Goal: Find specific page/section: Find specific page/section

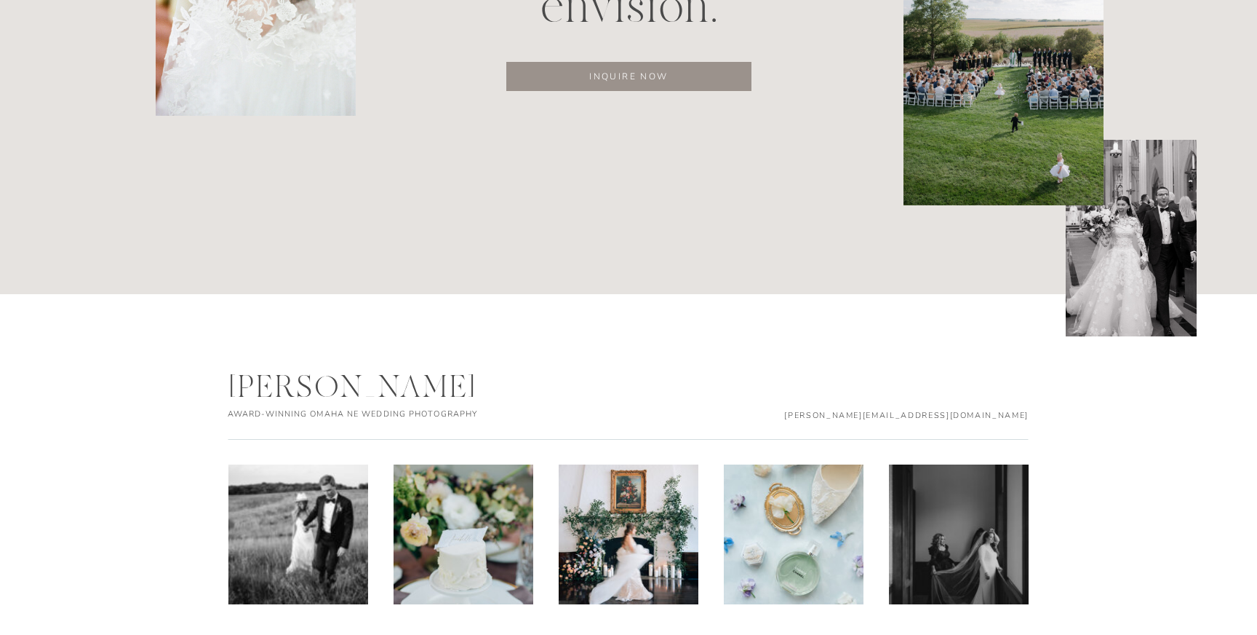
scroll to position [7618, 0]
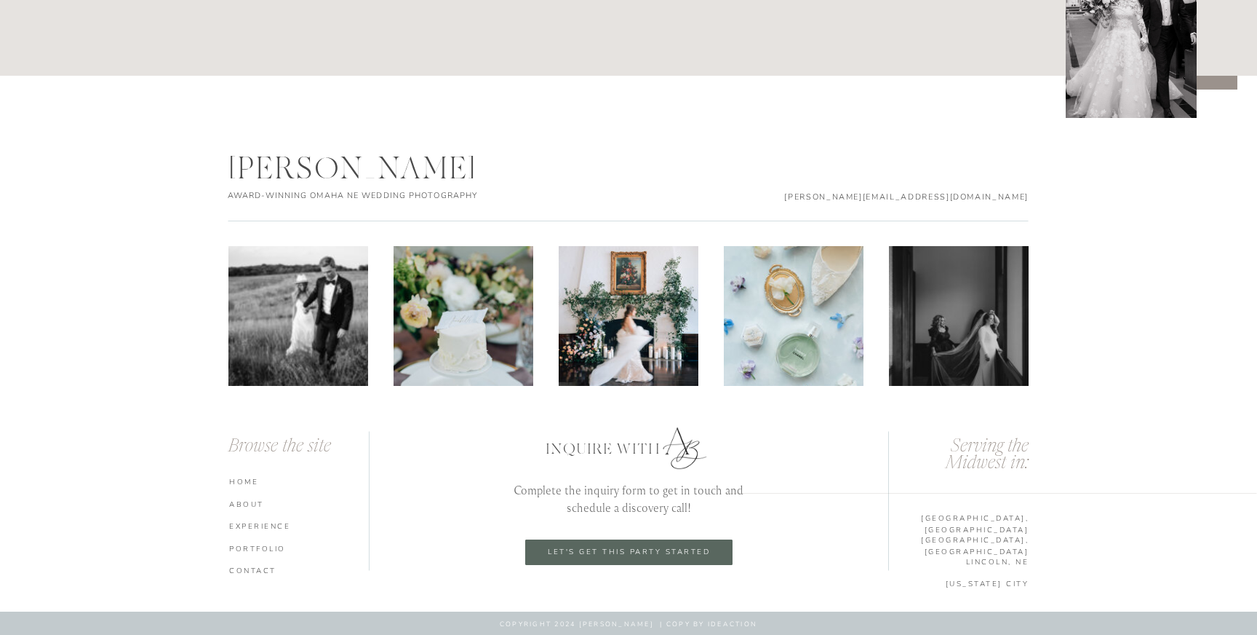
click at [249, 506] on nav "ABOUT" at bounding box center [300, 503] width 143 height 10
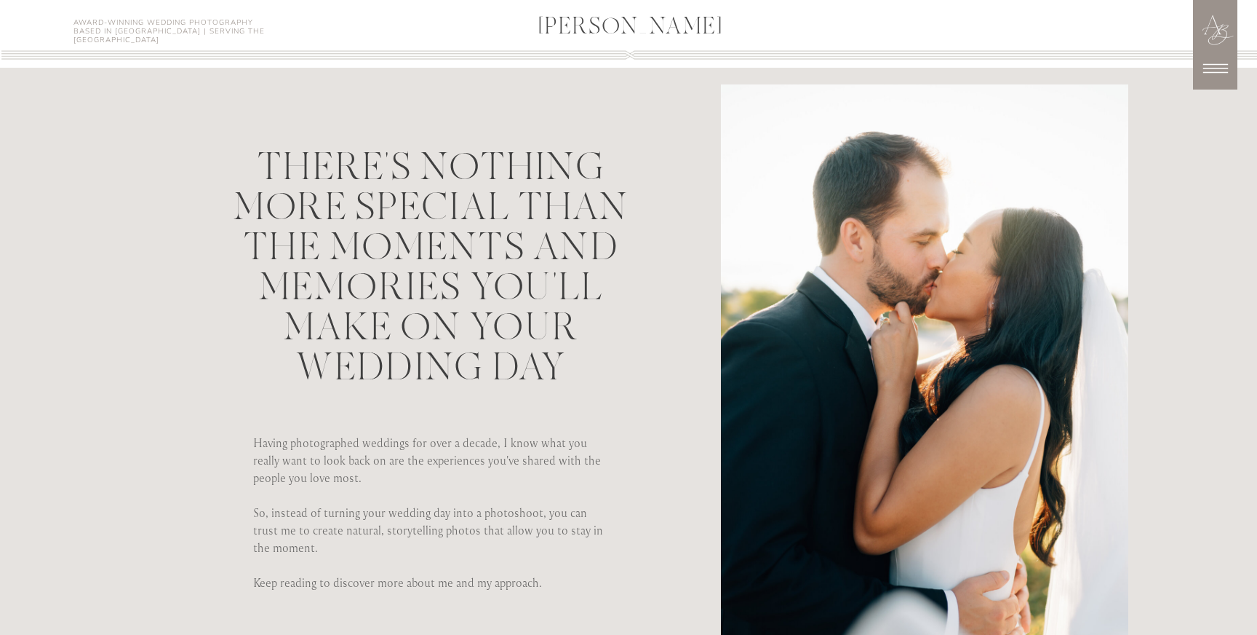
click at [1218, 69] on icon at bounding box center [1216, 68] width 36 height 36
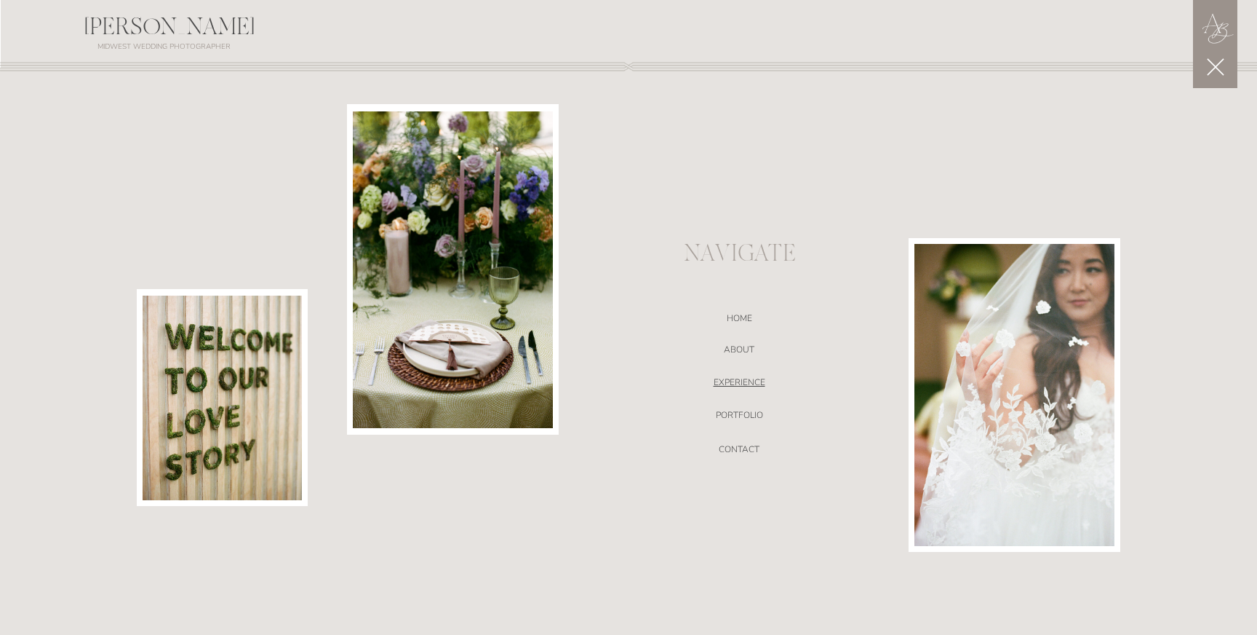
click at [737, 388] on nav "EXPERIENCE" at bounding box center [739, 384] width 309 height 15
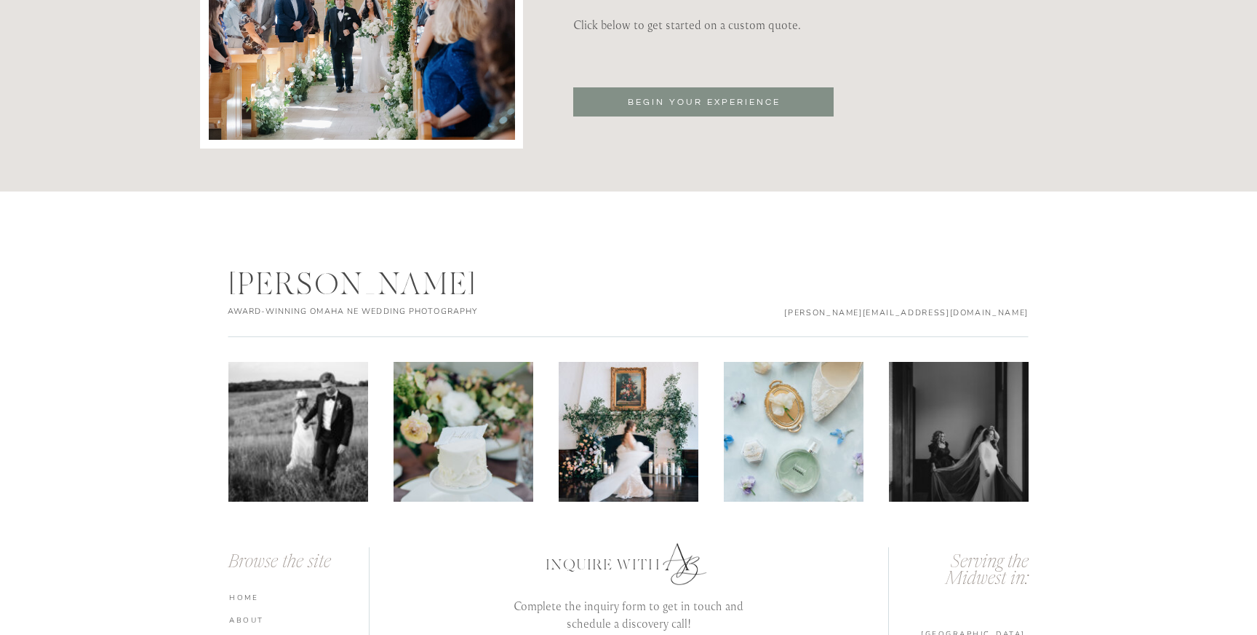
scroll to position [4932, 0]
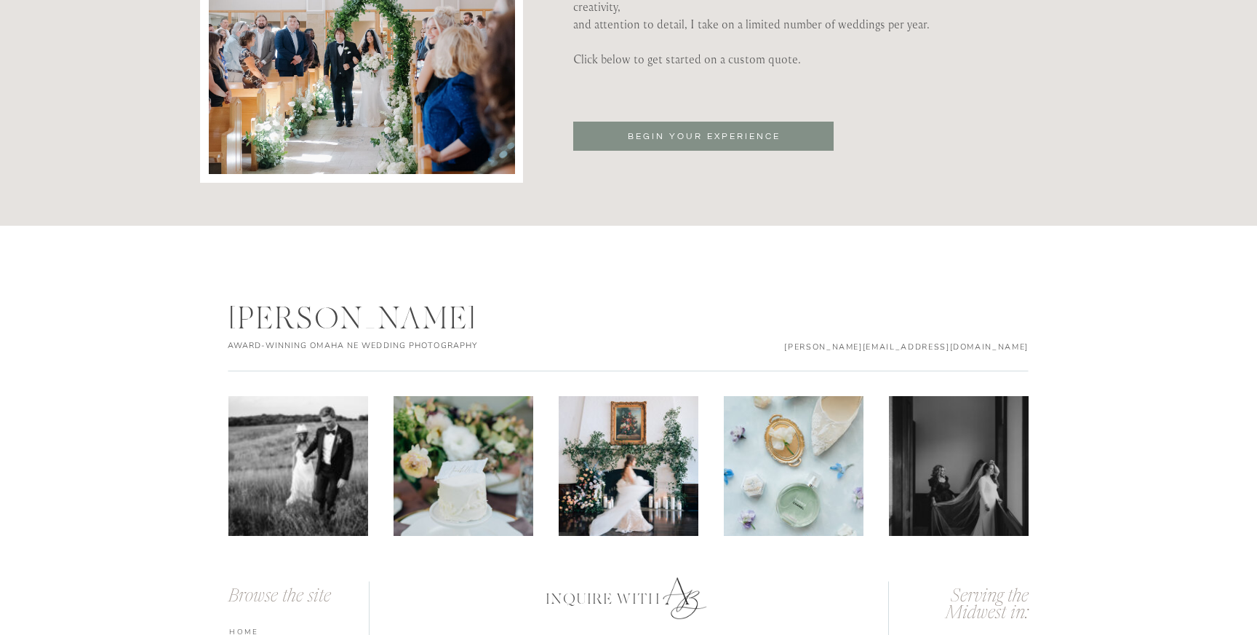
click at [700, 130] on p "BEGIN YOUR EXPERIENCE" at bounding box center [704, 137] width 199 height 15
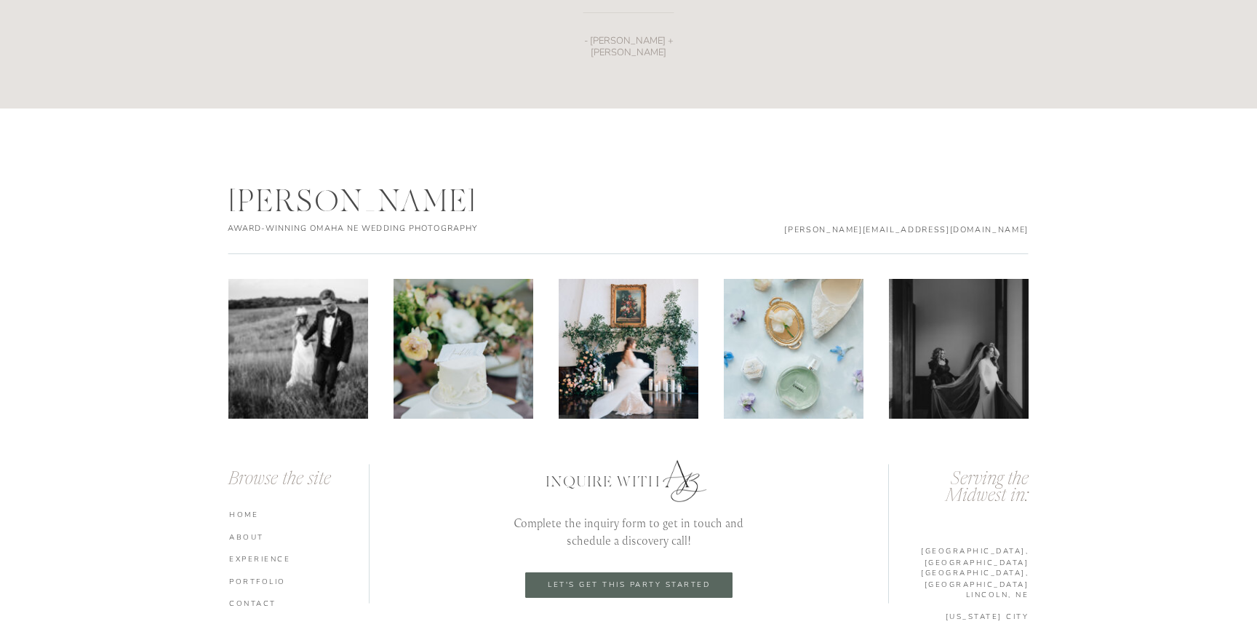
scroll to position [2187, 0]
